Goal: Information Seeking & Learning: Learn about a topic

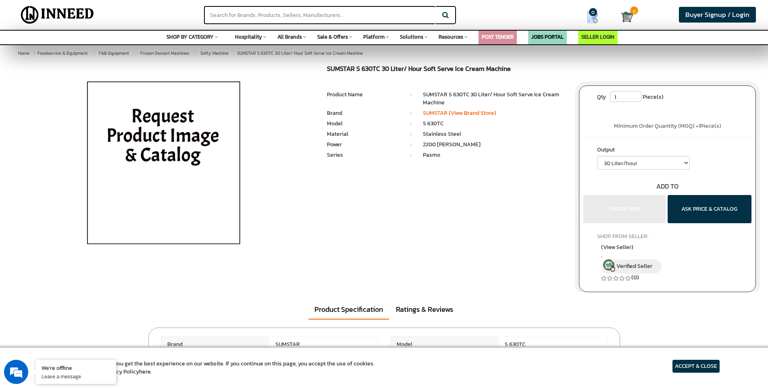
click at [140, 158] on img at bounding box center [163, 166] width 188 height 202
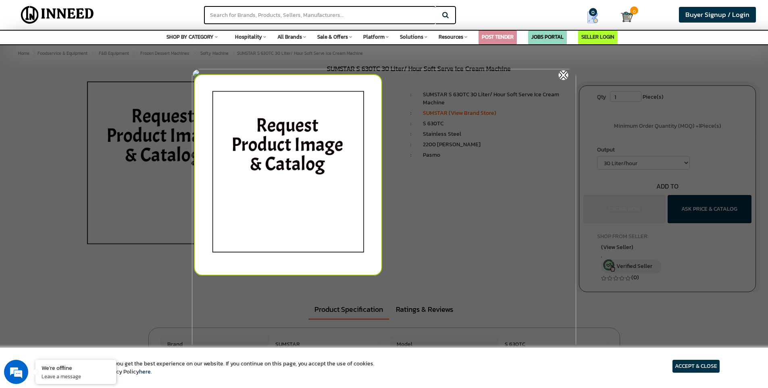
click at [565, 71] on img at bounding box center [564, 75] width 10 height 10
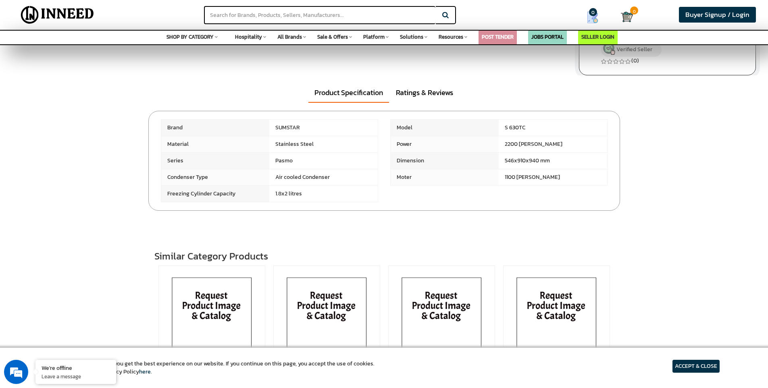
scroll to position [350, 0]
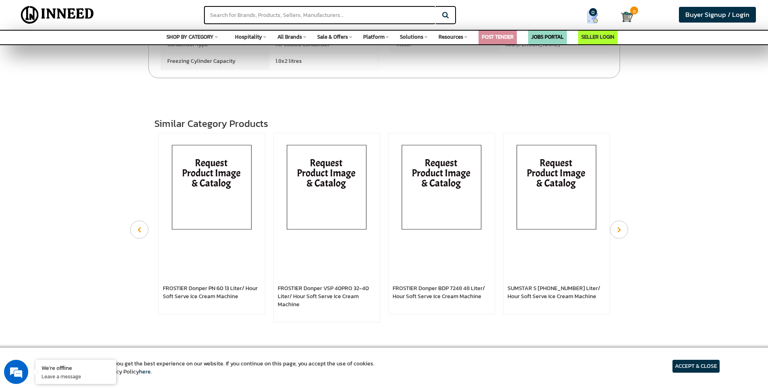
click at [202, 187] on img at bounding box center [212, 189] width 98 height 105
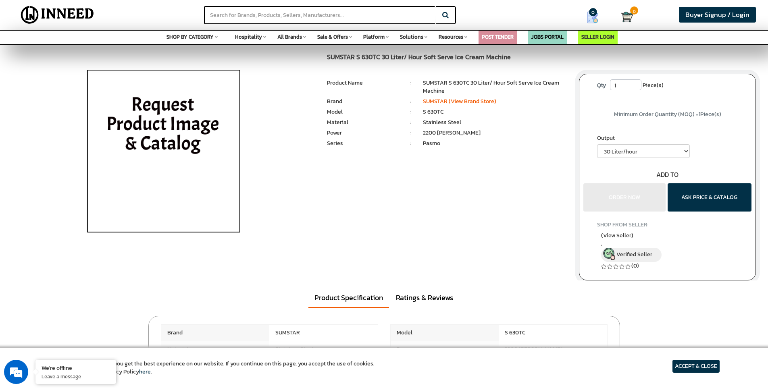
scroll to position [0, 0]
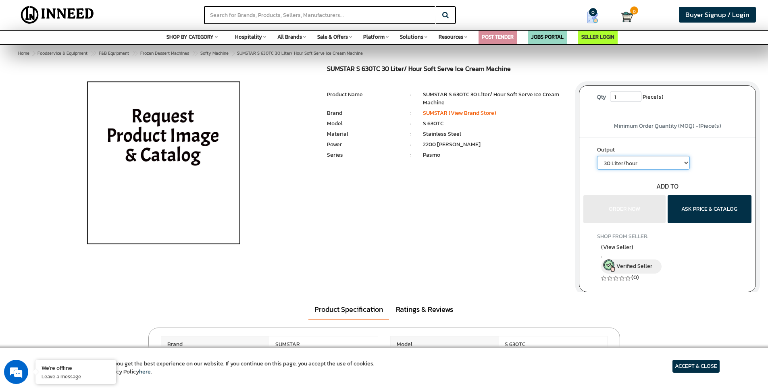
click at [627, 165] on select "30 Liter/hour" at bounding box center [643, 163] width 93 height 14
click at [627, 163] on select "30 Liter/hour" at bounding box center [643, 163] width 93 height 14
click at [458, 111] on link "SUMSTAR (View Brand Store)" at bounding box center [459, 113] width 73 height 8
drag, startPoint x: 328, startPoint y: 67, endPoint x: 507, endPoint y: 75, distance: 179.6
click at [507, 75] on div "SUMSTAR S 630TC 30 Liter/ Hour Soft Serve Ice Cream Machine MRP: ₹ 0.00 Unit Se…" at bounding box center [447, 127] width 252 height 125
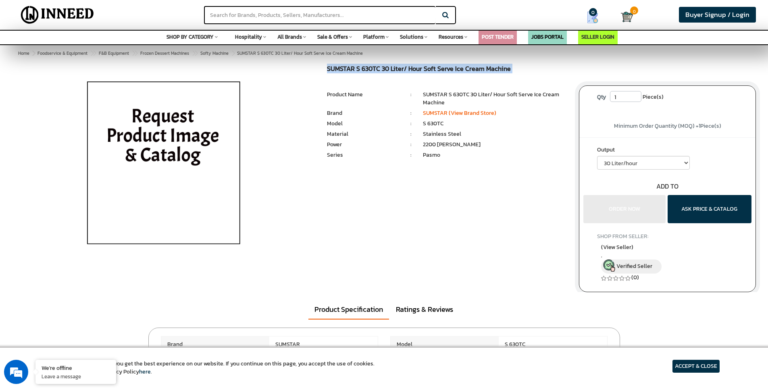
copy div "SUMSTAR S 630TC 30 Liter/ Hour Soft Serve Ice Cream Machine MRP: ₹ 0.00 Unit Se…"
